Goal: Information Seeking & Learning: Learn about a topic

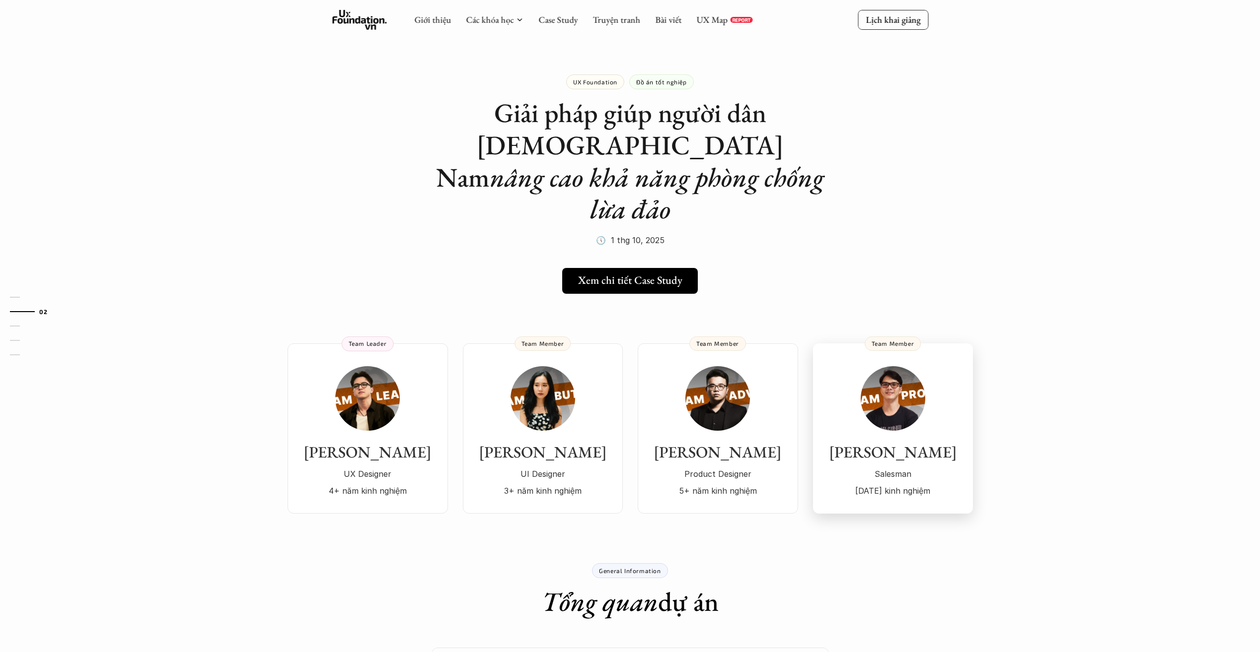
click at [905, 443] on h3 "Lê Nam" at bounding box center [893, 452] width 140 height 19
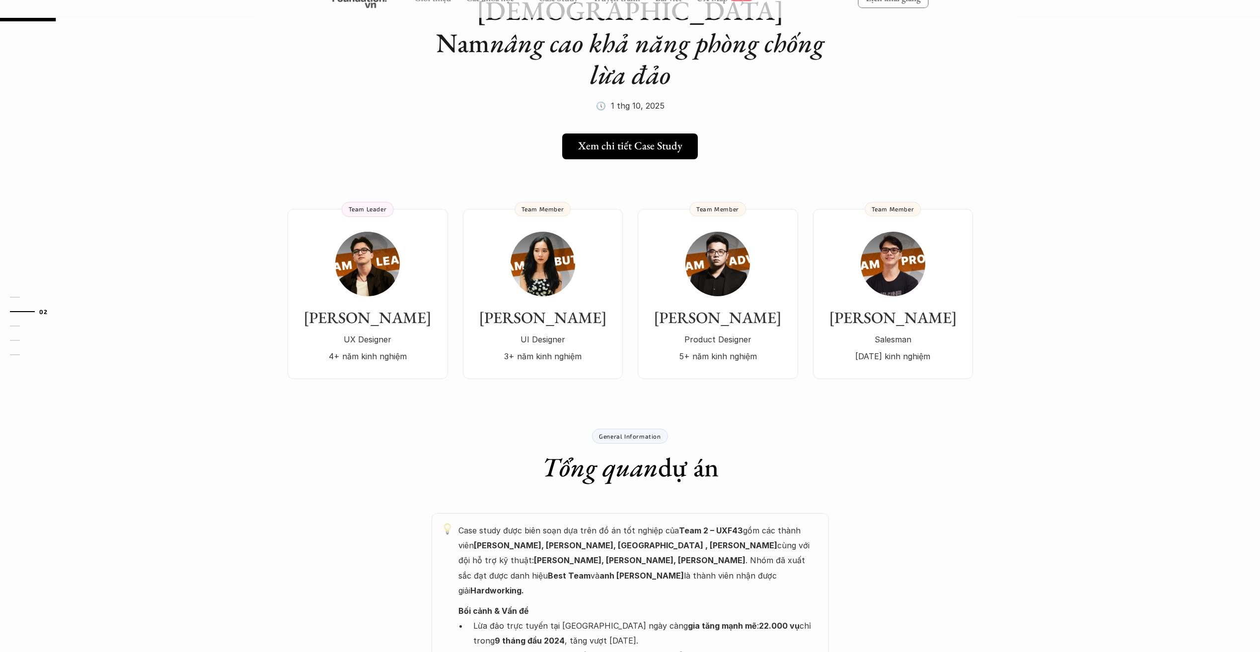
scroll to position [149, 0]
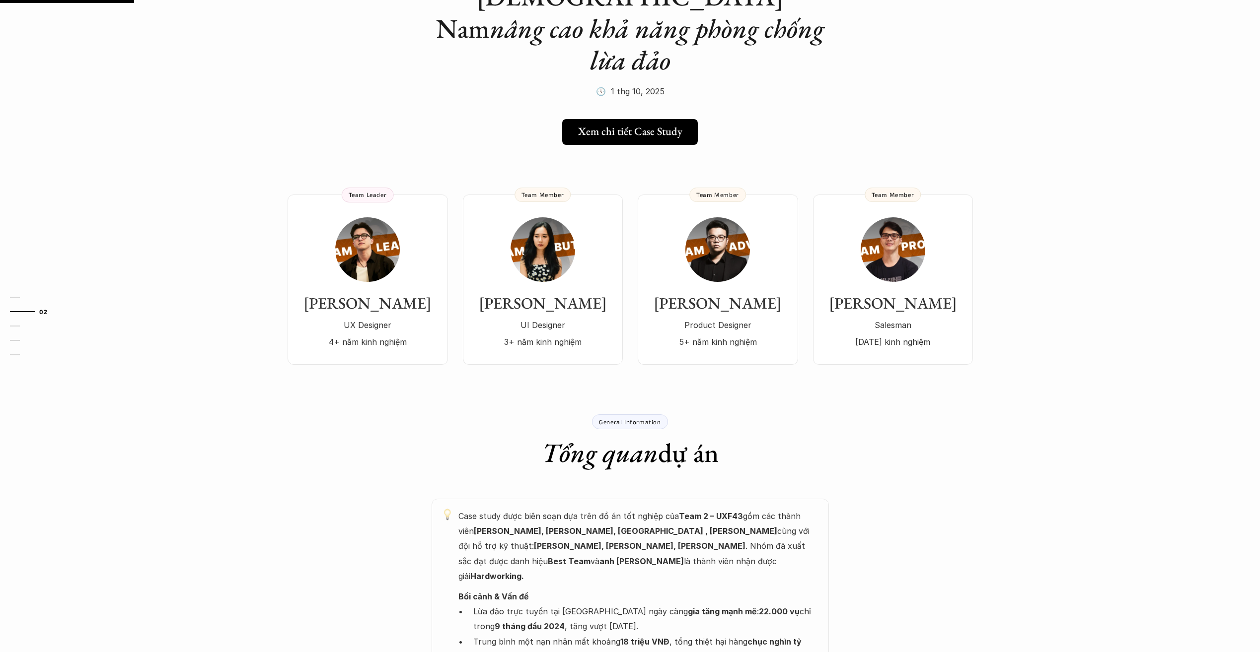
drag, startPoint x: 154, startPoint y: 414, endPoint x: 171, endPoint y: 407, distance: 18.1
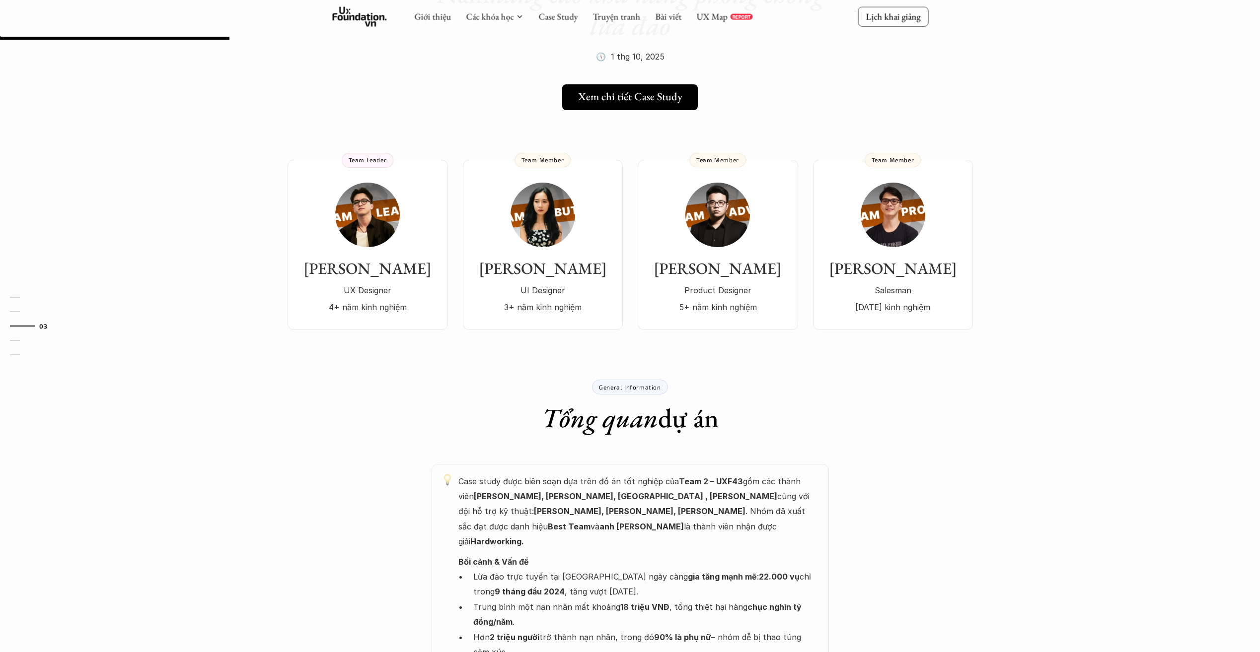
scroll to position [0, 0]
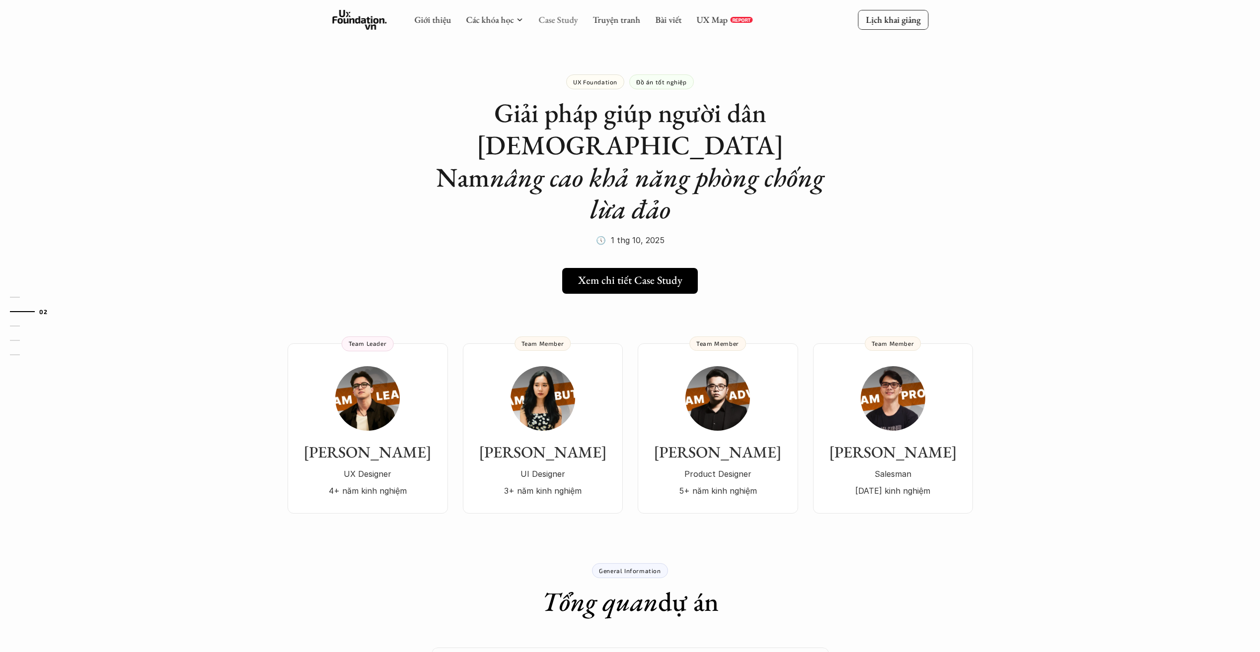
click at [561, 21] on link "Case Study" at bounding box center [557, 19] width 39 height 11
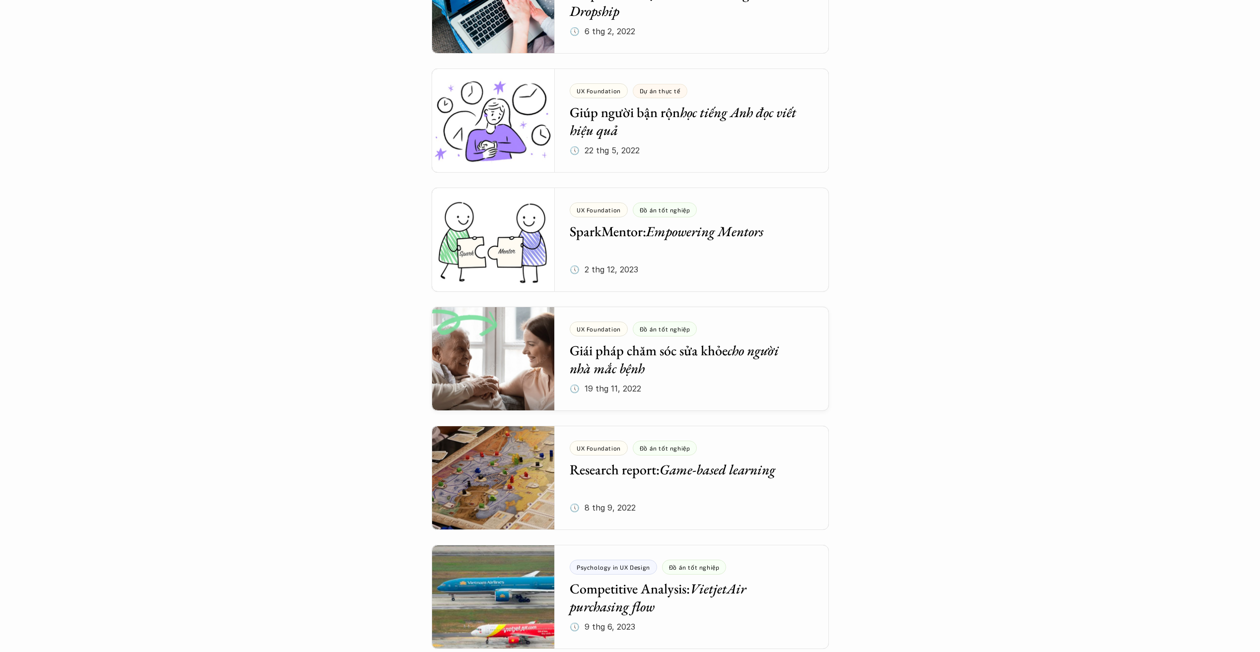
scroll to position [3574, 0]
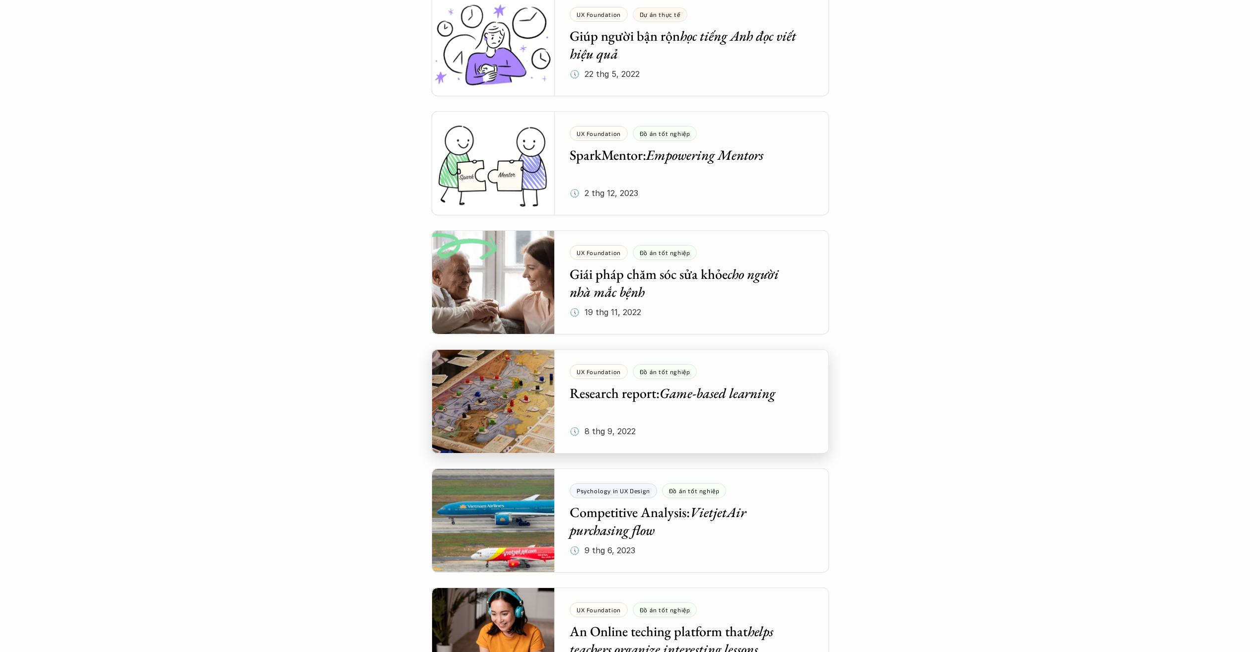
click at [712, 392] on div at bounding box center [629, 402] width 397 height 104
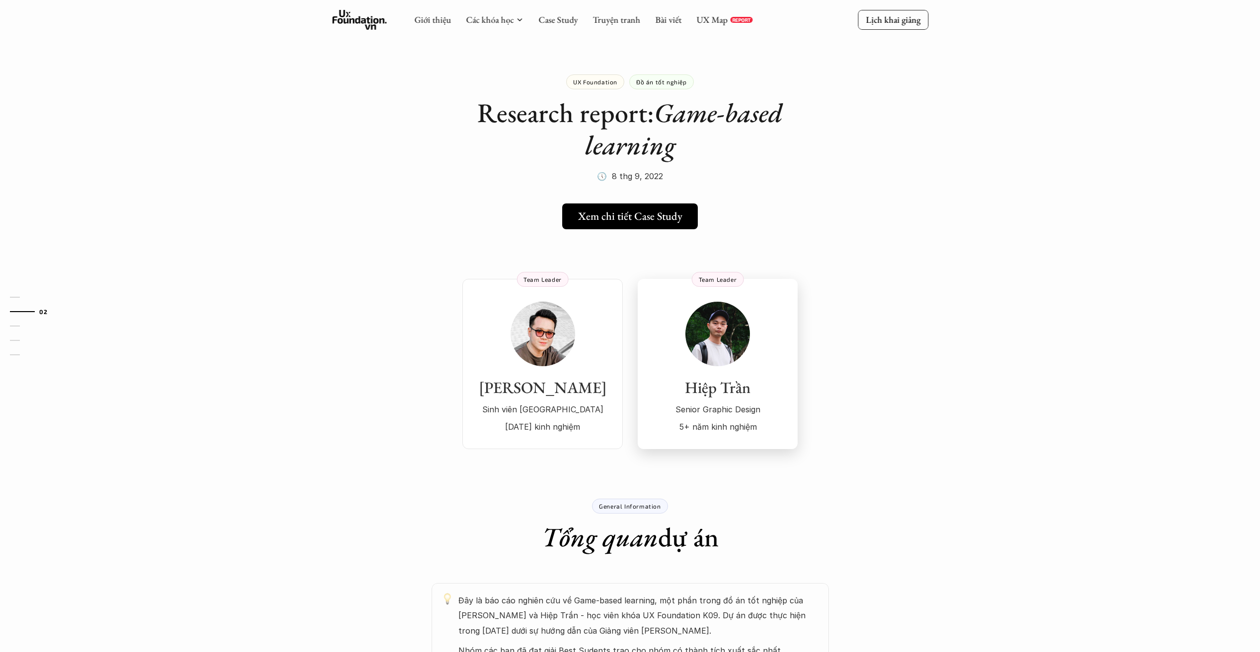
click at [732, 412] on p "Senior Graphic Design" at bounding box center [717, 409] width 140 height 15
click at [559, 27] on div "Giới thiệu Các khóa học Case Study Truyện tranh Bài viết UX Map REPORT" at bounding box center [583, 20] width 338 height 20
click at [562, 24] on link "Case Study" at bounding box center [557, 19] width 39 height 11
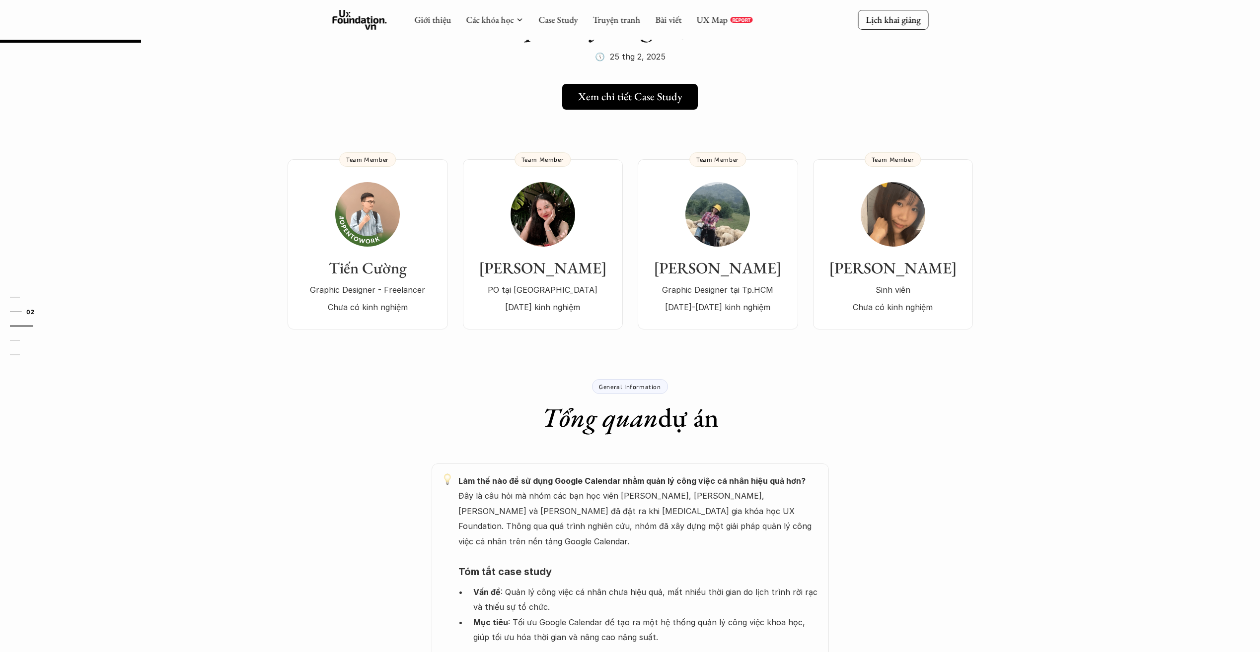
scroll to position [99, 0]
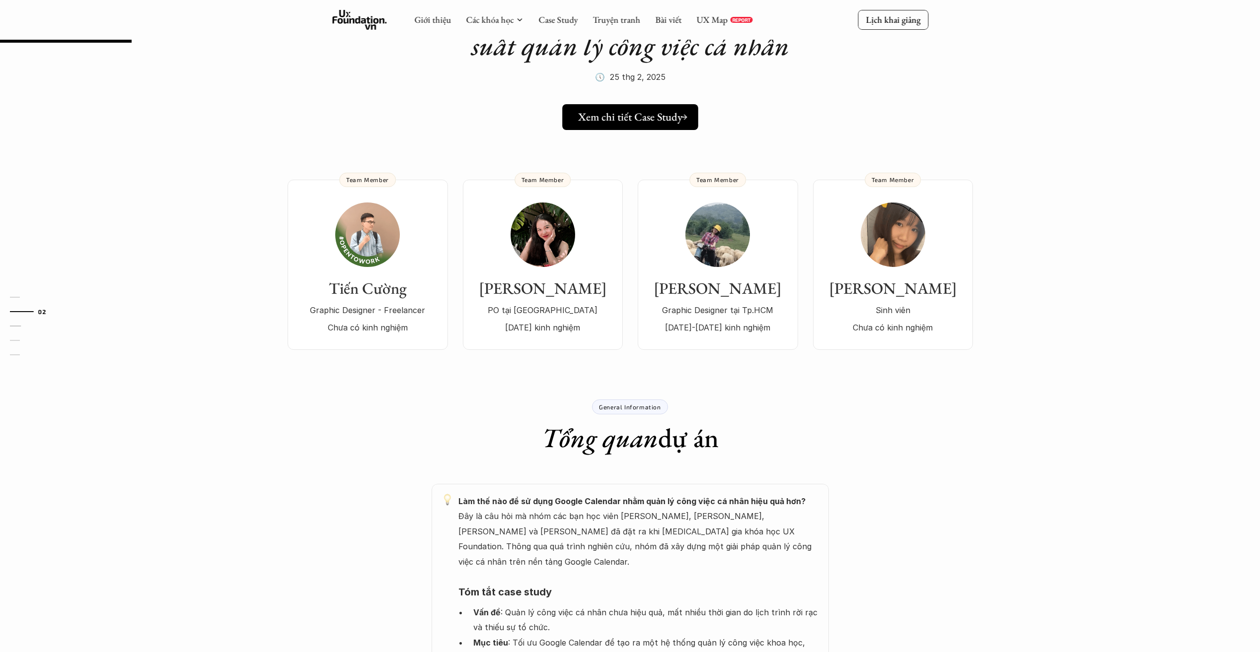
click at [621, 128] on link "Xem chi tiết Case Study" at bounding box center [630, 117] width 136 height 26
